Goal: Ask a question

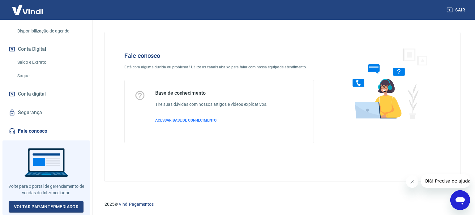
scroll to position [189, 0]
click at [199, 119] on span "ACESSAR BASE DE CONHECIMENTO" at bounding box center [185, 120] width 61 height 4
click at [458, 199] on icon "Abrir janela de mensagens" at bounding box center [460, 200] width 9 height 7
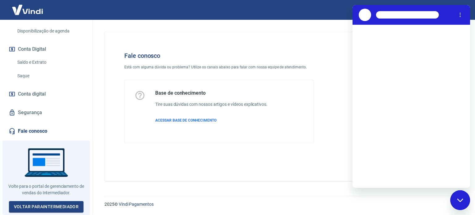
scroll to position [0, 0]
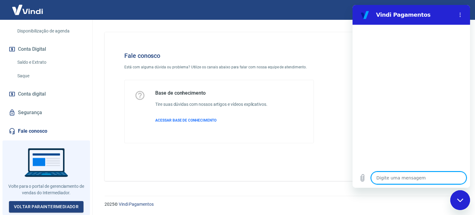
type textarea "o"
type textarea "x"
type textarea "oi"
type textarea "x"
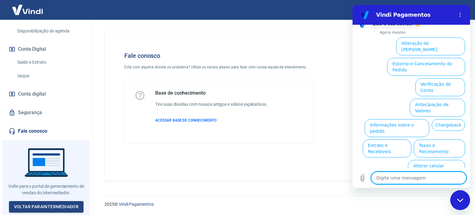
scroll to position [53, 0]
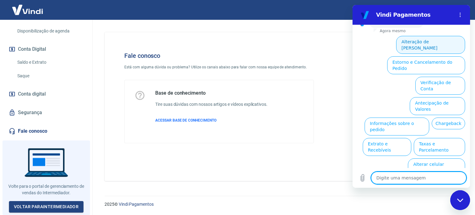
click at [443, 48] on button "Alteração de Dados Cadastrais" at bounding box center [430, 45] width 69 height 18
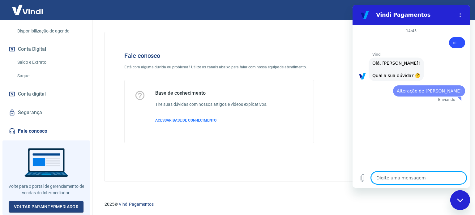
scroll to position [0, 0]
type textarea "x"
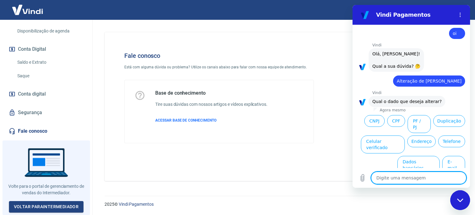
scroll to position [18, 0]
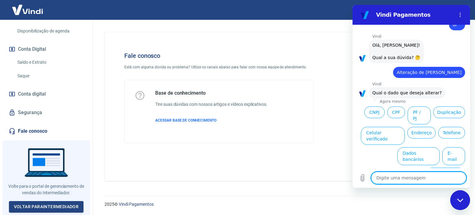
type textarea "m"
type textarea "x"
type textarea "me"
type textarea "x"
type textarea "men"
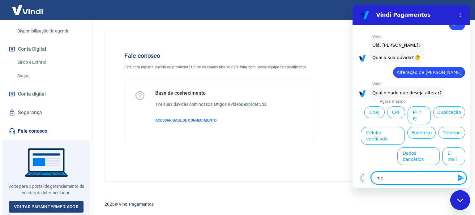
type textarea "x"
type textarea "menu"
type textarea "x"
type textarea "menu["
type textarea "x"
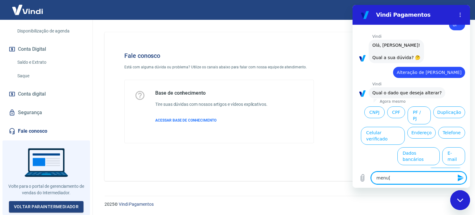
type textarea "menu"
type textarea "x"
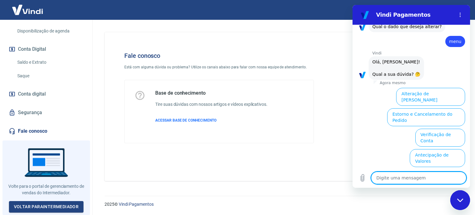
scroll to position [142, 0]
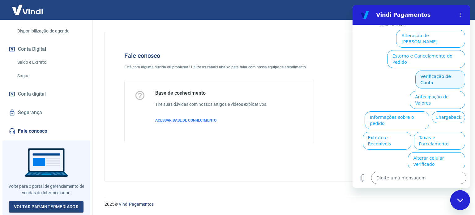
click at [438, 75] on button "Verificação de Conta" at bounding box center [441, 80] width 50 height 18
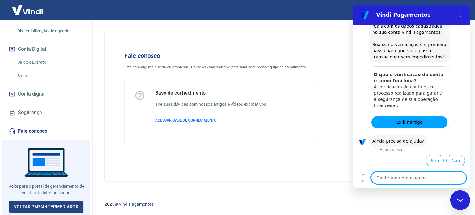
scroll to position [204, 0]
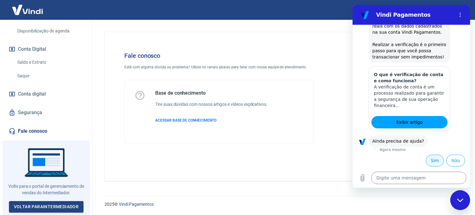
click at [436, 162] on button "Sim" at bounding box center [435, 161] width 18 height 12
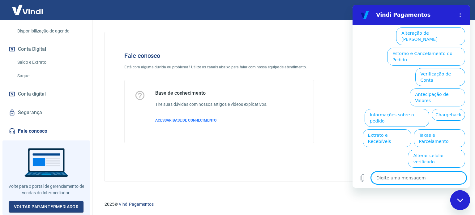
scroll to position [371, 0]
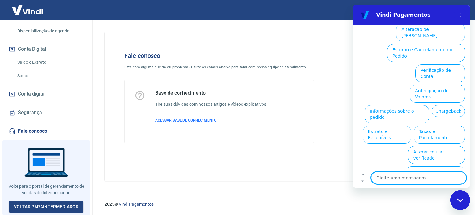
type textarea "x"
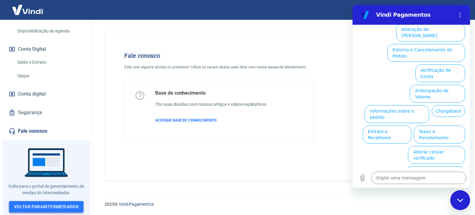
click at [52, 208] on link "Voltar para Intermediador" at bounding box center [46, 206] width 75 height 11
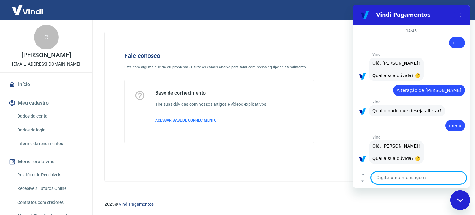
scroll to position [371, 0]
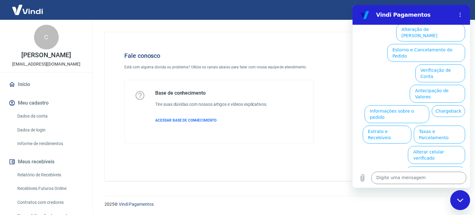
click at [462, 199] on icon "Fechar janela de mensagens" at bounding box center [460, 200] width 6 height 4
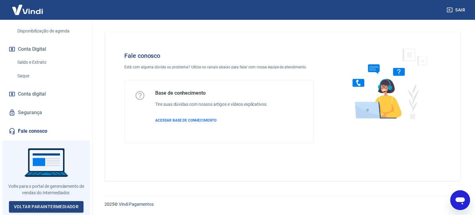
scroll to position [189, 0]
click at [461, 197] on icon "Abrir janela de mensagens" at bounding box center [460, 200] width 9 height 7
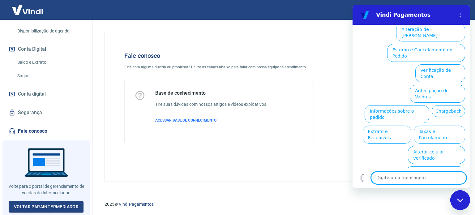
scroll to position [0, 0]
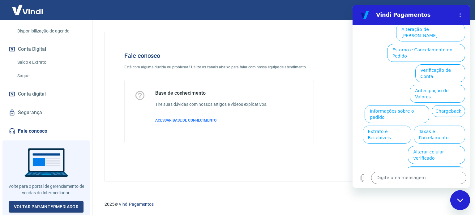
click at [432, 166] on button "Assinaturas e Faturas Tray" at bounding box center [436, 175] width 60 height 18
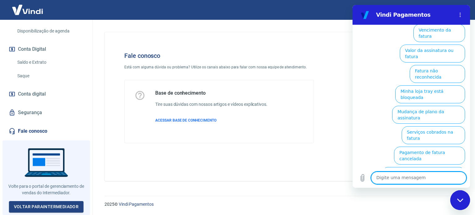
scroll to position [412, 0]
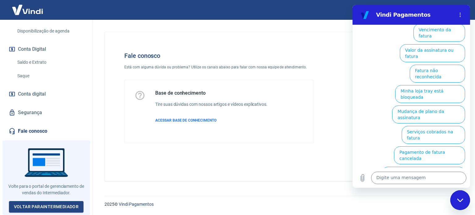
click at [435, 187] on button "Pagamento da fatura duplicado" at bounding box center [429, 196] width 71 height 18
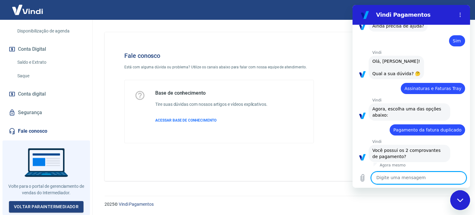
scroll to position [341, 0]
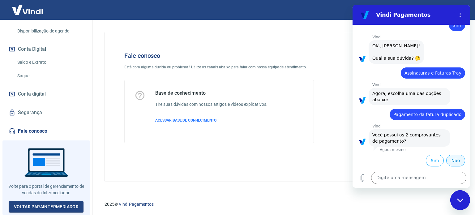
click at [454, 158] on button "Não" at bounding box center [455, 161] width 19 height 12
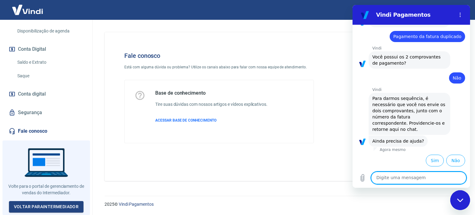
scroll to position [419, 0]
click at [432, 161] on button "Sim" at bounding box center [435, 161] width 18 height 12
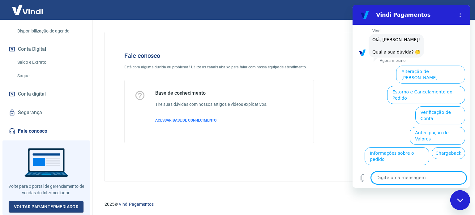
scroll to position [586, 0]
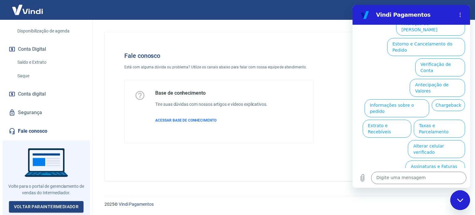
click at [426, 56] on button "Estorno e Cancelamento do Pedido" at bounding box center [426, 47] width 78 height 18
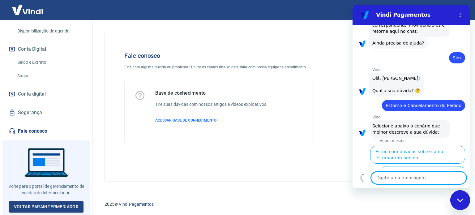
scroll to position [610, 0]
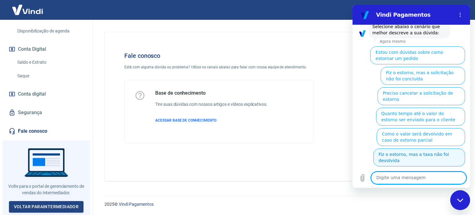
click at [417, 161] on button "Fiz o estorno, mas a taxa não foi devolvida" at bounding box center [419, 158] width 92 height 18
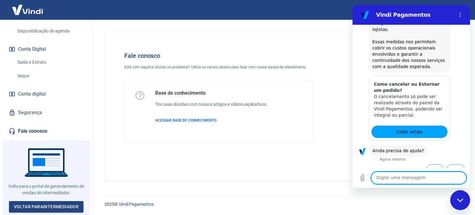
scroll to position [844, 0]
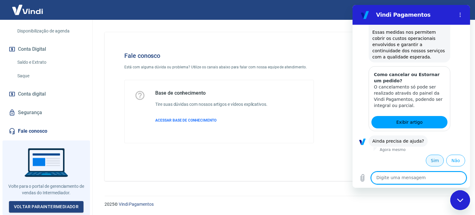
click at [431, 161] on button "Sim" at bounding box center [435, 161] width 18 height 12
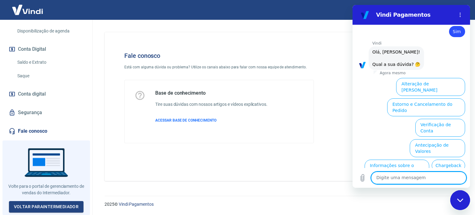
scroll to position [1011, 0]
